Goal: Information Seeking & Learning: Understand process/instructions

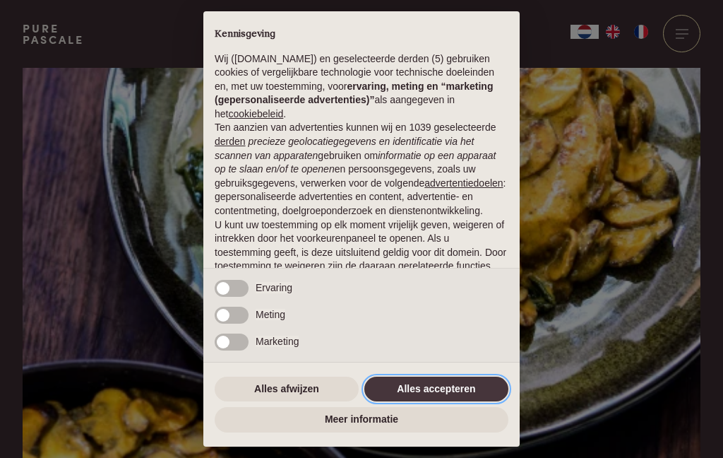
click at [473, 397] on button "Alles accepteren" at bounding box center [436, 389] width 144 height 25
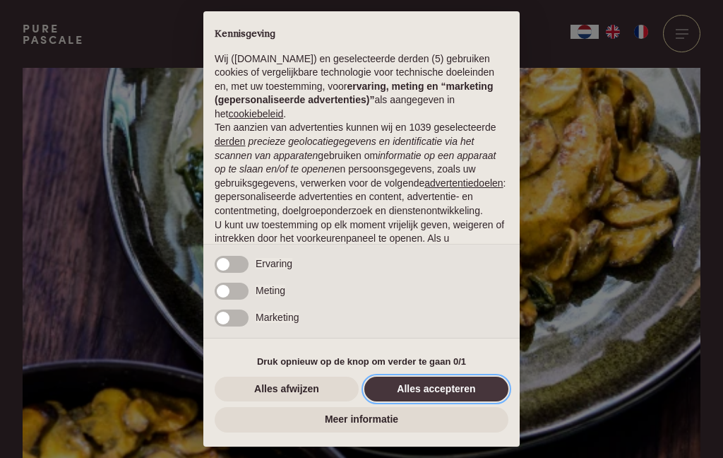
scroll to position [100, 0]
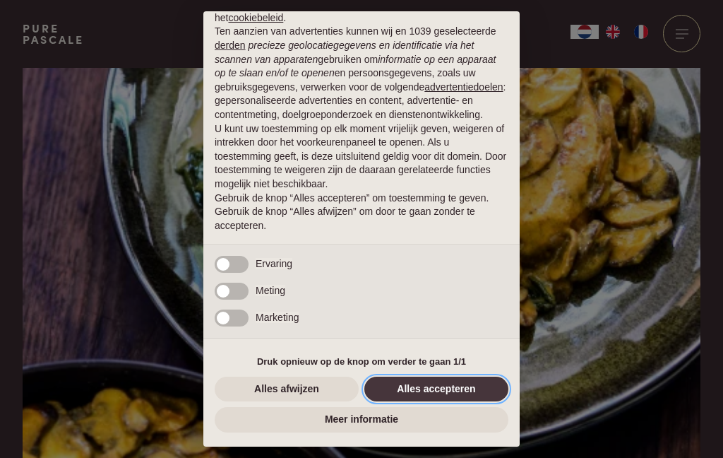
click at [486, 391] on button "Alles accepteren" at bounding box center [436, 389] width 144 height 25
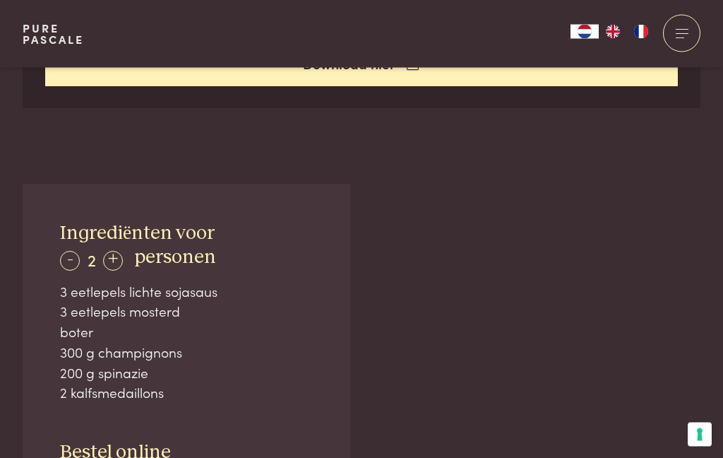
scroll to position [734, 0]
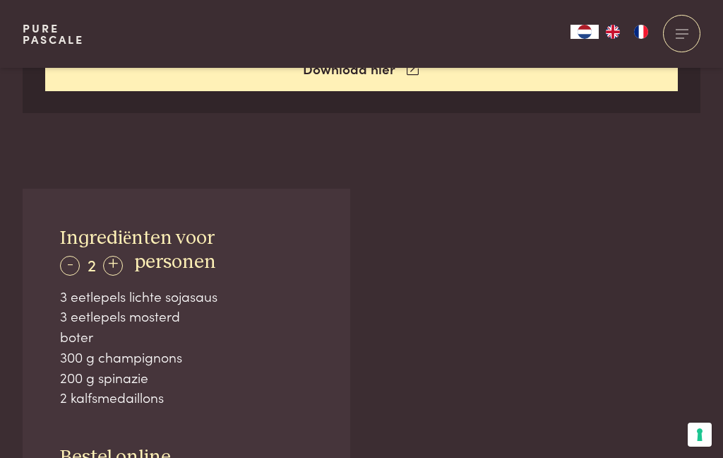
click at [97, 254] on div "- 2 +" at bounding box center [91, 264] width 63 height 20
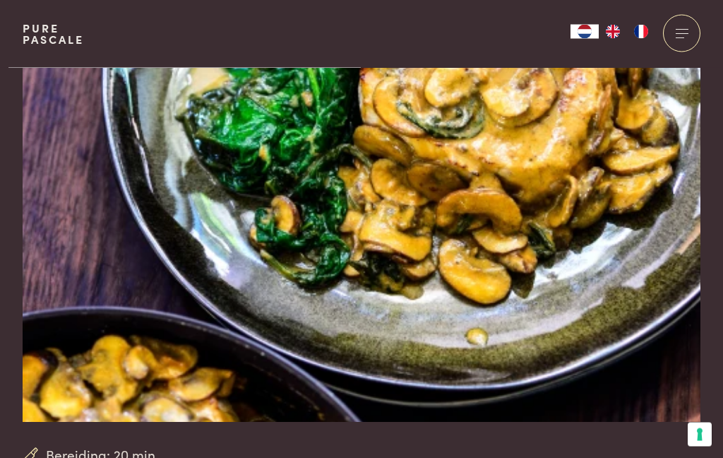
scroll to position [0, 0]
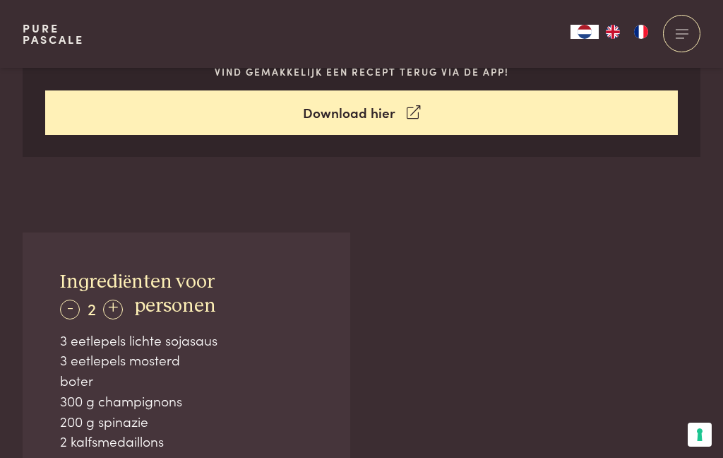
scroll to position [747, 0]
